Goal: Task Accomplishment & Management: Manage account settings

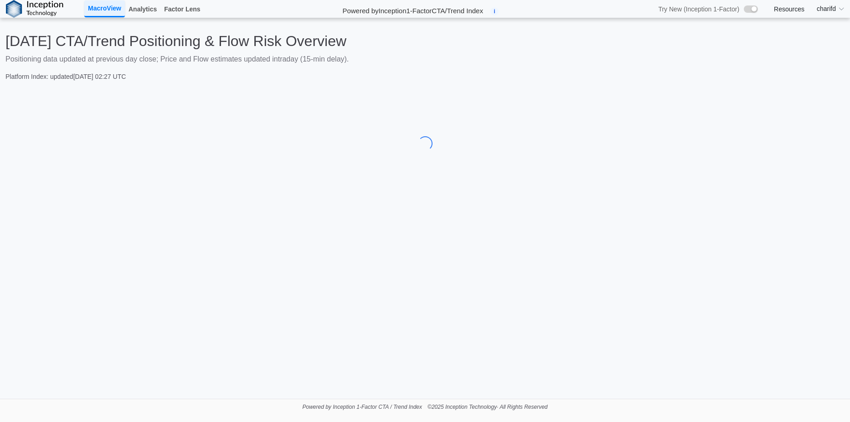
drag, startPoint x: 467, startPoint y: 60, endPoint x: 405, endPoint y: 60, distance: 62.5
click at [405, 60] on p "Positioning data updated at previous day close; Price and Flow estimates update…" at bounding box center [424, 59] width 839 height 11
drag, startPoint x: 405, startPoint y: 60, endPoint x: 388, endPoint y: 62, distance: 17.4
click at [388, 62] on p "Positioning data updated at previous day close; Price and Flow estimates update…" at bounding box center [424, 59] width 839 height 11
drag, startPoint x: 387, startPoint y: 62, endPoint x: 374, endPoint y: 64, distance: 13.5
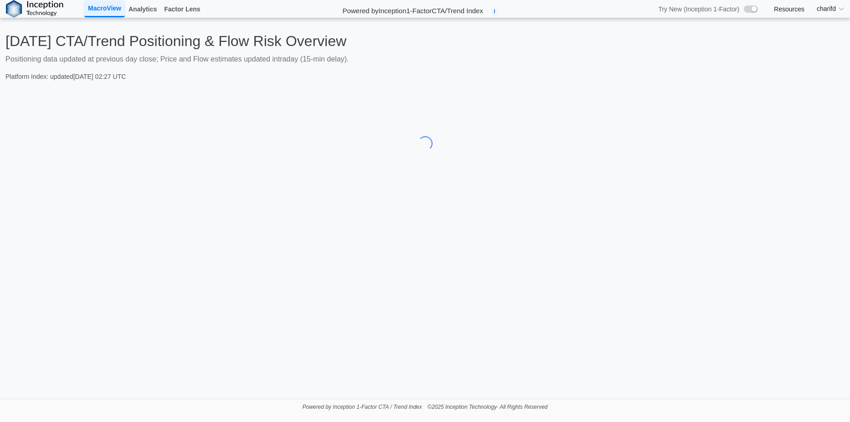
click at [374, 64] on p "Positioning data updated at previous day close; Price and Flow estimates update…" at bounding box center [424, 59] width 839 height 11
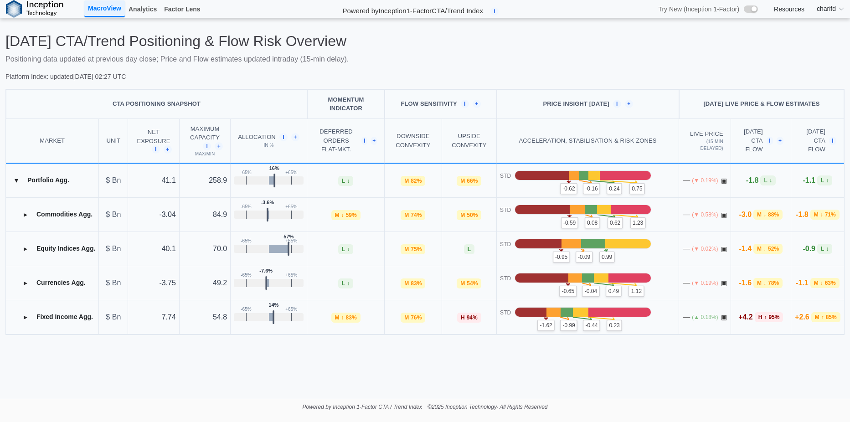
click at [29, 216] on button "▸" at bounding box center [25, 214] width 15 height 15
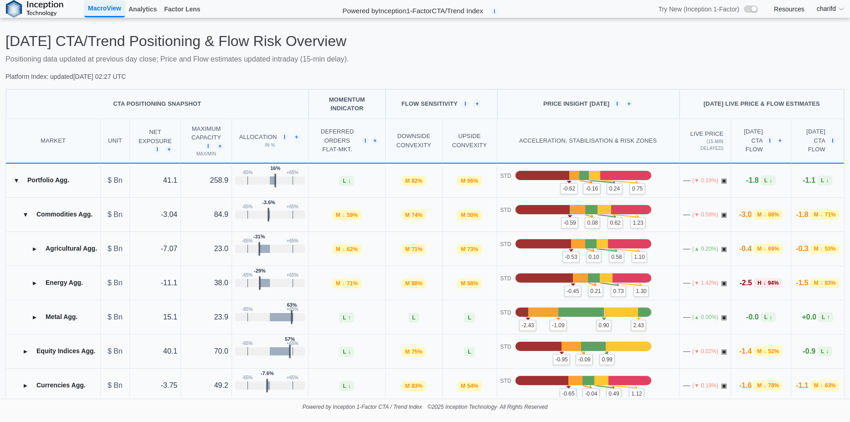
click at [33, 257] on td "▸ Agricultural Agg." at bounding box center [53, 249] width 95 height 34
click at [38, 250] on button "▸" at bounding box center [34, 249] width 15 height 15
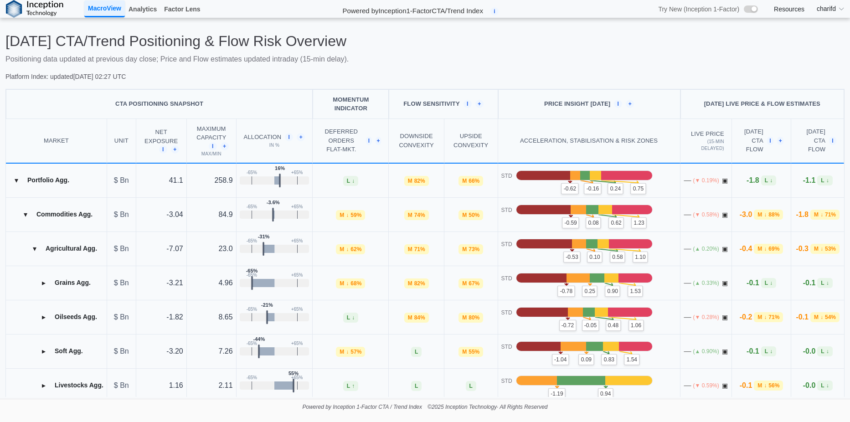
click at [47, 285] on button "▸" at bounding box center [43, 283] width 15 height 15
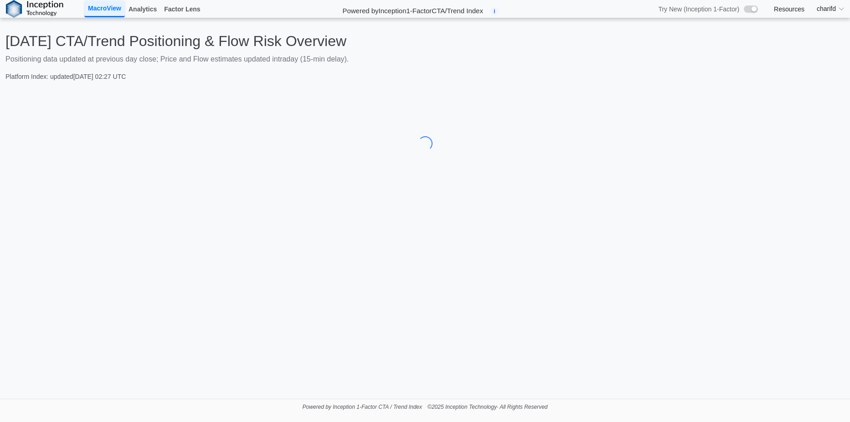
drag, startPoint x: 482, startPoint y: 85, endPoint x: 397, endPoint y: 83, distance: 85.8
click at [397, 83] on div "Today's CTA/Trend Positioning & Flow Risk Overview Positioning data updated at …" at bounding box center [425, 108] width 850 height 180
drag, startPoint x: 397, startPoint y: 83, endPoint x: 317, endPoint y: 90, distance: 80.2
click at [317, 90] on div at bounding box center [424, 143] width 839 height 109
drag, startPoint x: 317, startPoint y: 90, endPoint x: 306, endPoint y: 90, distance: 11.0
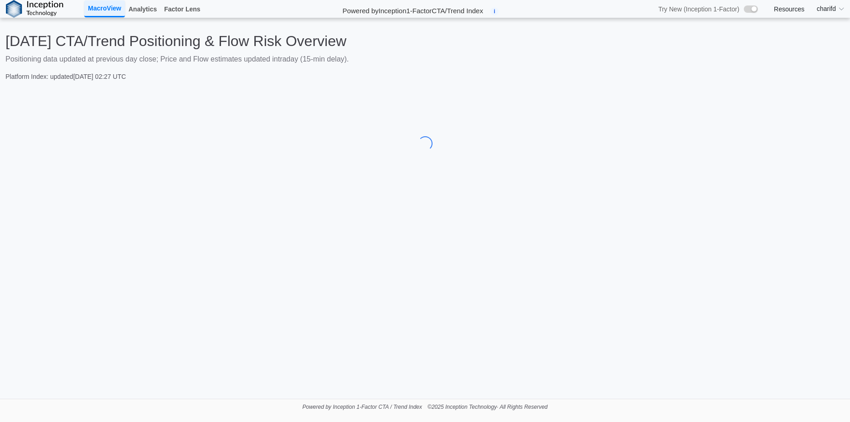
drag, startPoint x: 306, startPoint y: 90, endPoint x: 270, endPoint y: 89, distance: 36.0
click at [270, 89] on div at bounding box center [424, 143] width 839 height 109
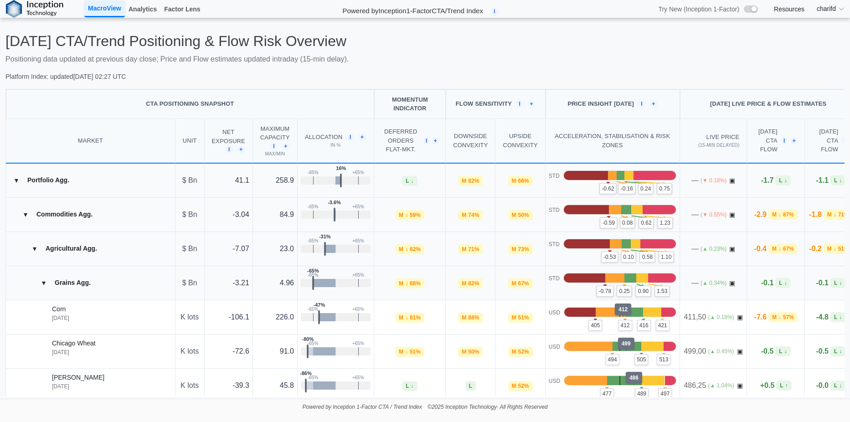
scroll to position [91, 0]
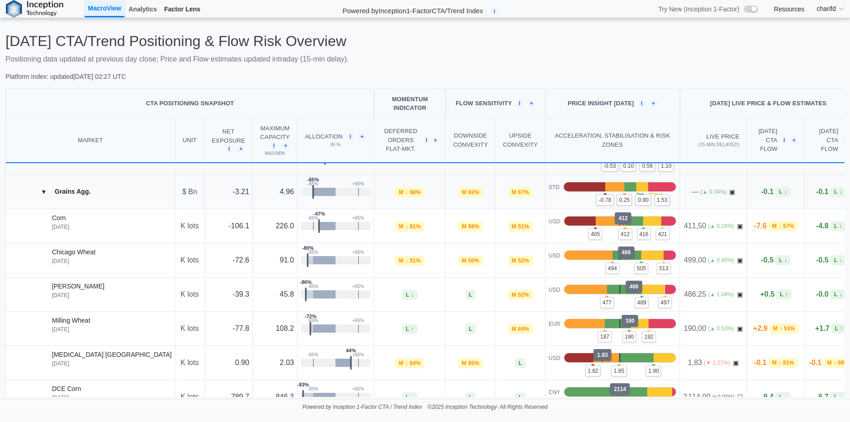
click at [193, 9] on link "Factor Lens" at bounding box center [182, 9] width 43 height 16
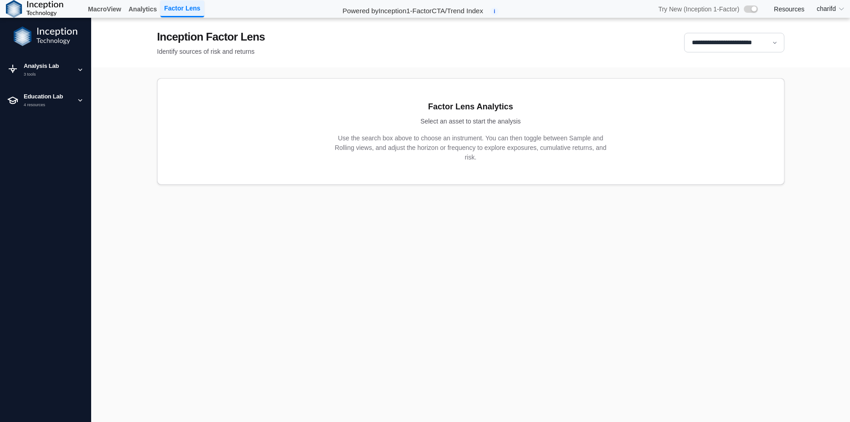
click at [728, 45] on select "**********" at bounding box center [734, 43] width 100 height 20
select select "****"
click at [684, 33] on select "**********" at bounding box center [734, 43] width 100 height 20
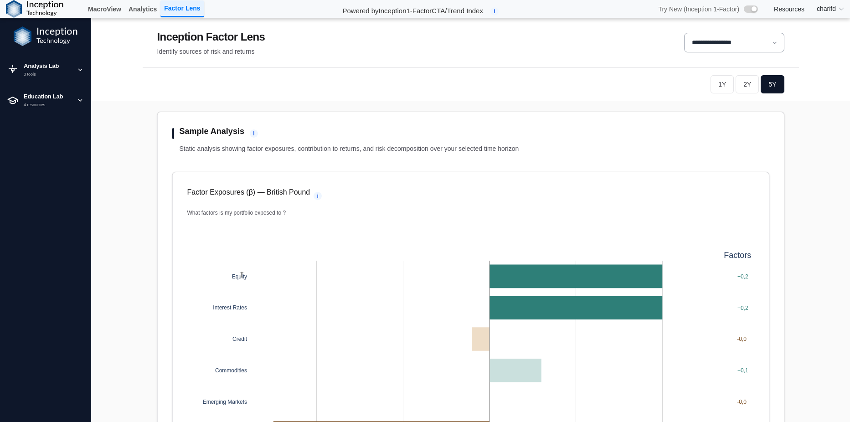
click at [746, 89] on button "2Y" at bounding box center [747, 84] width 23 height 18
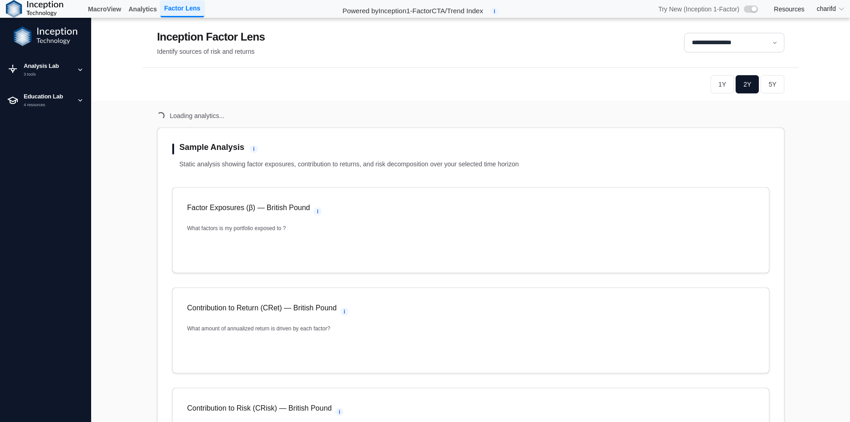
click at [743, 87] on button "2Y" at bounding box center [747, 84] width 23 height 18
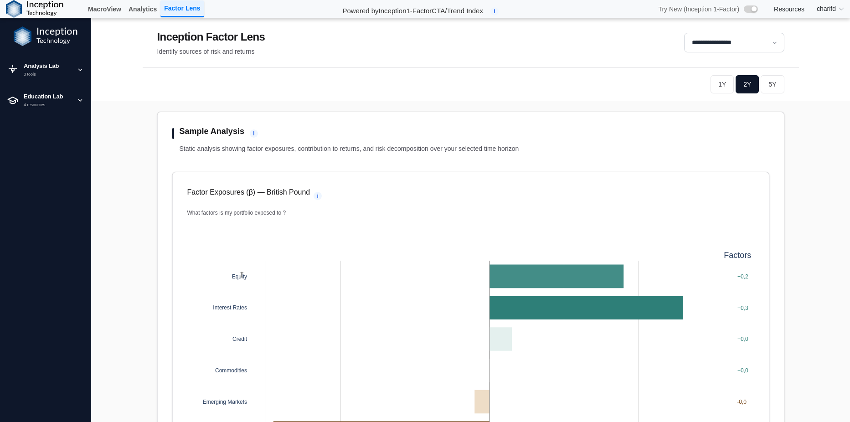
click at [720, 87] on button "1Y" at bounding box center [722, 84] width 23 height 18
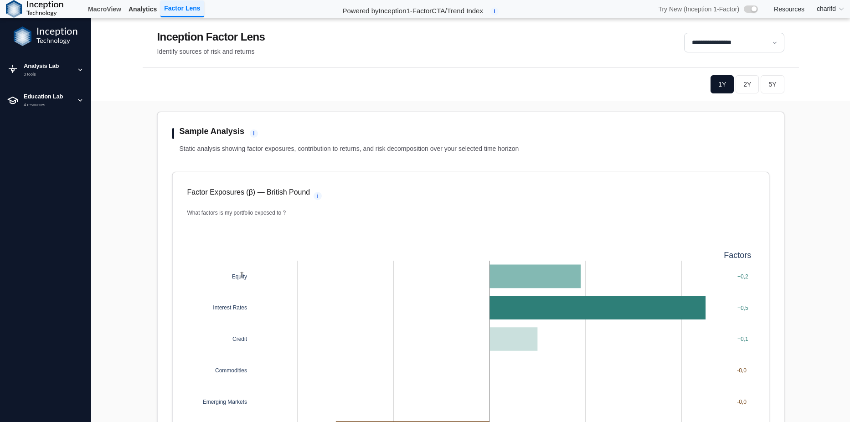
click at [139, 10] on link "Analytics" at bounding box center [143, 9] width 36 height 16
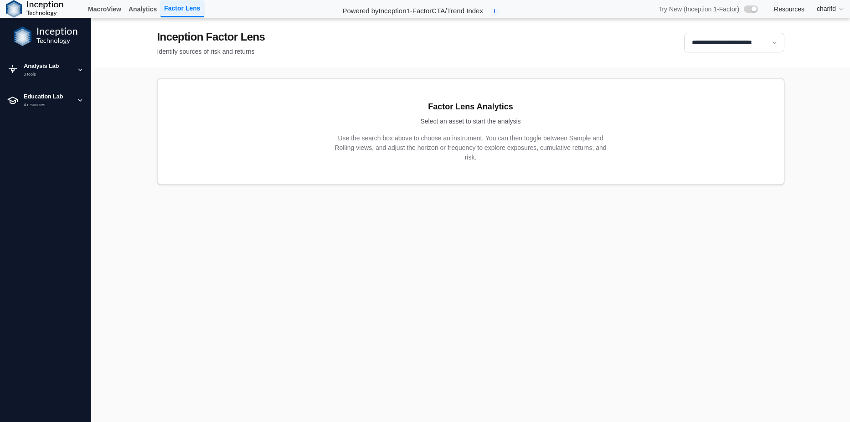
click at [823, 8] on span "charifd" at bounding box center [826, 9] width 19 height 10
click at [808, 29] on link "Log in" at bounding box center [823, 25] width 55 height 17
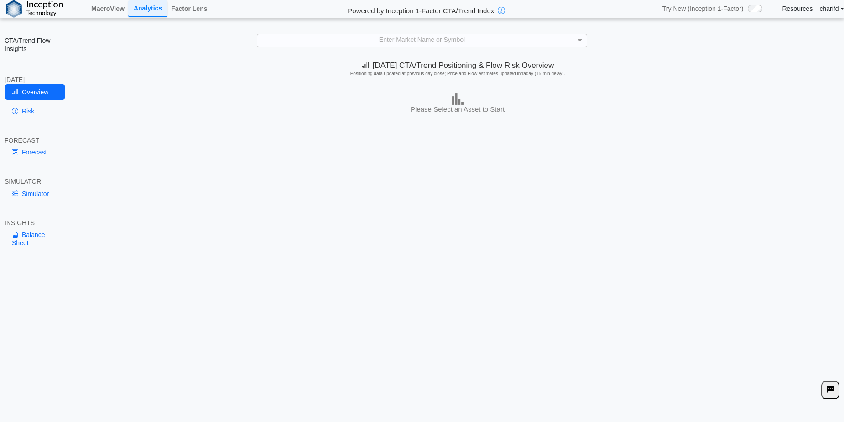
click at [830, 5] on link "charifd" at bounding box center [831, 9] width 25 height 8
click at [813, 34] on link "Log out" at bounding box center [823, 30] width 72 height 17
click at [831, 8] on link "charifd" at bounding box center [831, 9] width 25 height 8
click at [806, 32] on link "Log out" at bounding box center [823, 30] width 72 height 17
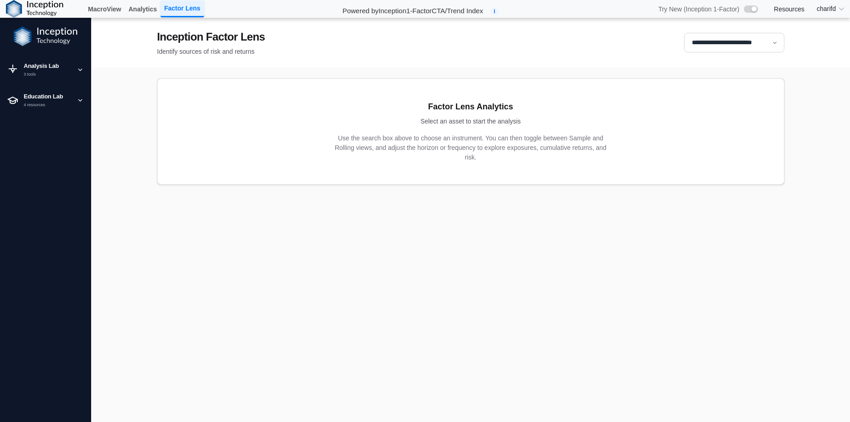
click at [830, 8] on summary "charifd" at bounding box center [831, 8] width 39 height 17
click at [814, 29] on link "Log in" at bounding box center [823, 25] width 55 height 17
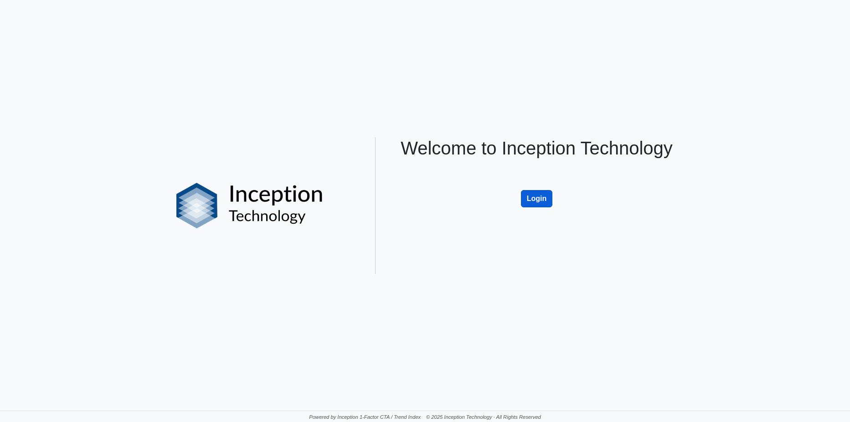
click at [549, 200] on button "Login" at bounding box center [537, 198] width 32 height 17
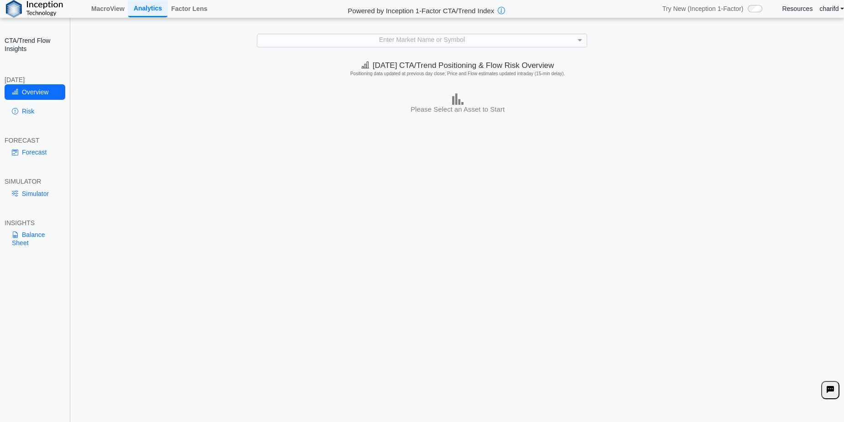
click at [830, 11] on link "charifd" at bounding box center [831, 9] width 25 height 8
click at [831, 7] on link "charifd" at bounding box center [831, 9] width 25 height 8
click at [815, 33] on link "Log out" at bounding box center [823, 30] width 72 height 17
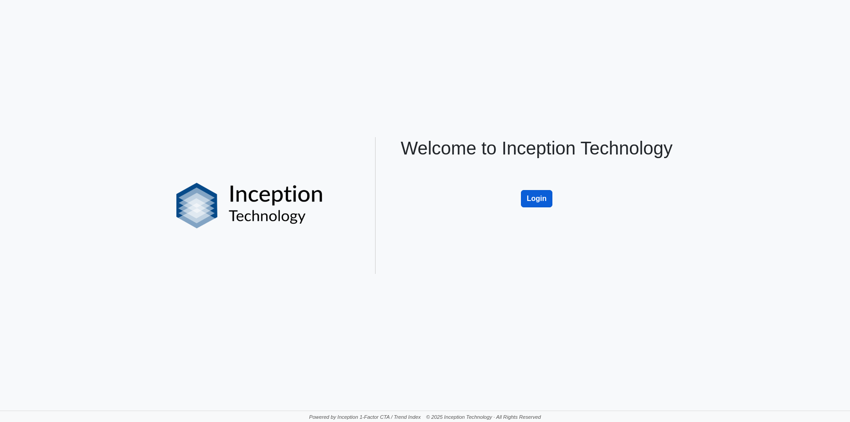
click at [545, 200] on button "Login" at bounding box center [537, 198] width 32 height 17
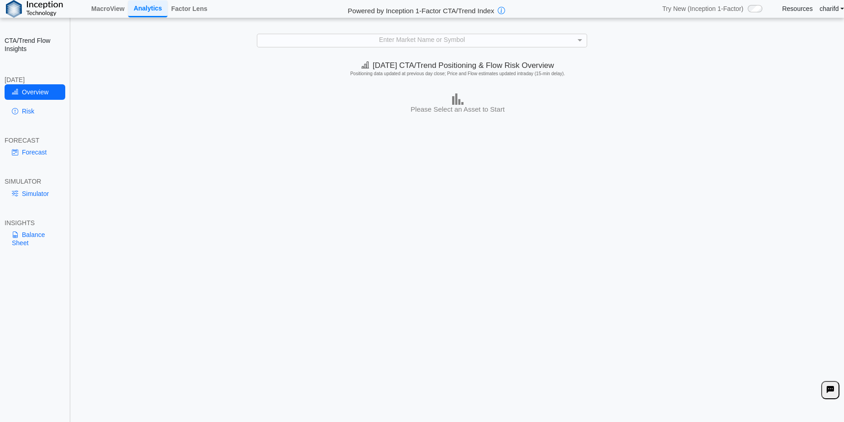
click at [830, 9] on link "charifd" at bounding box center [831, 9] width 25 height 8
click at [813, 33] on link "Log out" at bounding box center [823, 30] width 72 height 17
